Goal: Task Accomplishment & Management: Complete application form

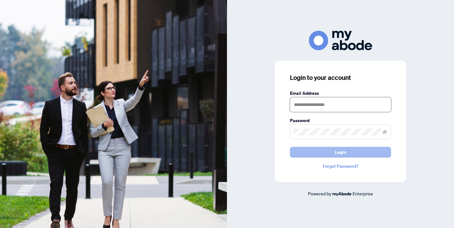
type input "**********"
click at [312, 153] on button "Login" at bounding box center [340, 152] width 101 height 11
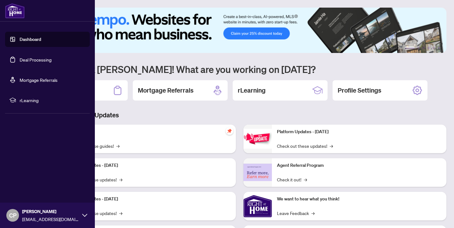
click at [20, 58] on link "Deal Processing" at bounding box center [36, 60] width 32 height 6
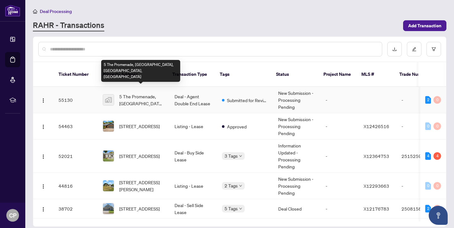
click at [132, 95] on span "5 The Promenade, [GEOGRAPHIC_DATA], [GEOGRAPHIC_DATA], [GEOGRAPHIC_DATA]" at bounding box center [141, 100] width 45 height 14
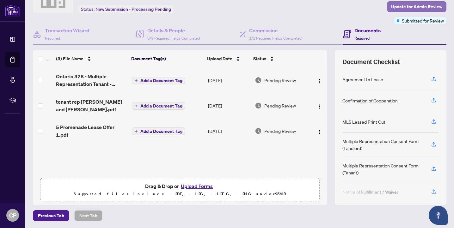
click at [413, 6] on span "Update for Admin Review" at bounding box center [416, 7] width 51 height 10
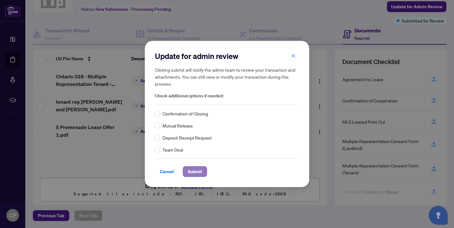
click at [202, 170] on span "Submit" at bounding box center [195, 171] width 14 height 10
